Goal: Transaction & Acquisition: Purchase product/service

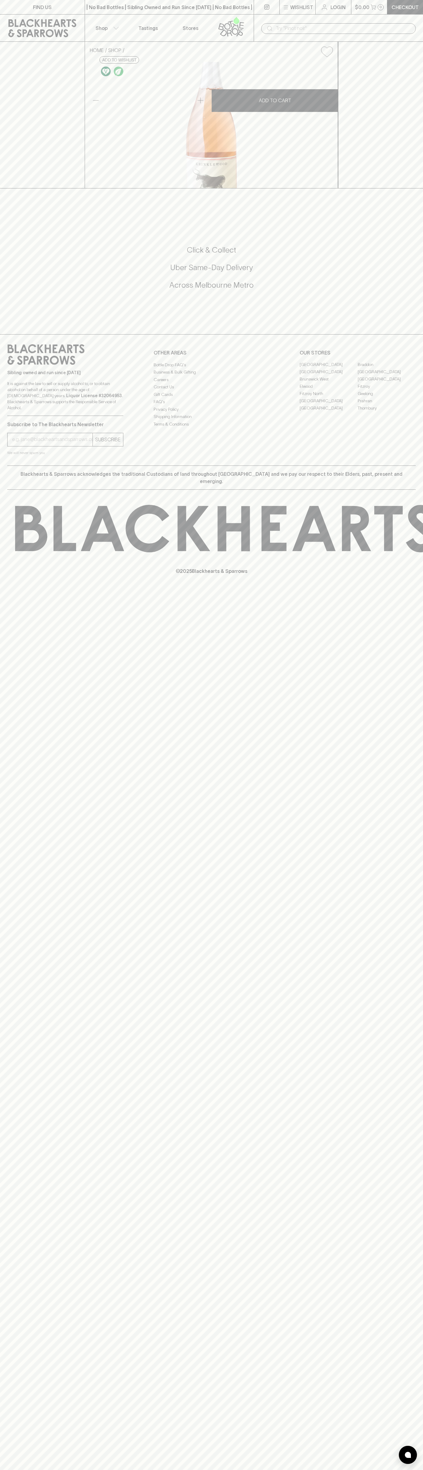
click at [406, 1379] on div "FIND US | No Bad Bottles | Sibling Owned and Run Since [DATE] | No Bad Bottles …" at bounding box center [211, 735] width 423 height 1470
click at [351, 1470] on html "FIND US | No Bad Bottles | Sibling Owned and Run Since 2006 | No Bad Bottles | …" at bounding box center [211, 735] width 423 height 1470
click at [13, 100] on div "HOME SHOP Krinklewood Liberte Non-Alc Sparking Rose Mourvedre 2022 $32.00 Add t…" at bounding box center [211, 115] width 423 height 147
